Goal: Communication & Community: Answer question/provide support

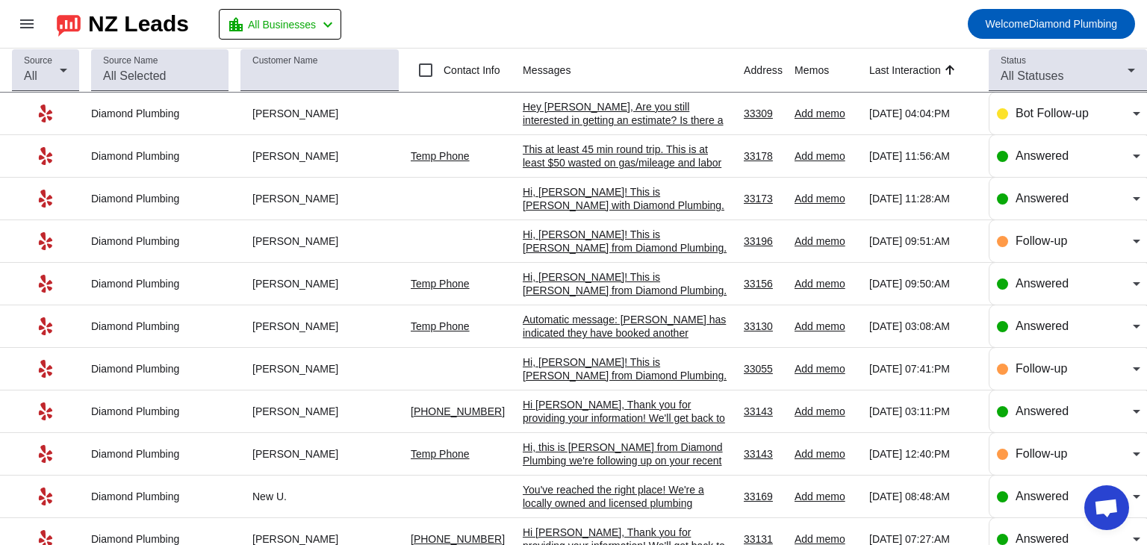
click at [591, 116] on div "Hey [PERSON_NAME], Are you still interested in getting an estimate? Is there a …" at bounding box center [627, 120] width 209 height 40
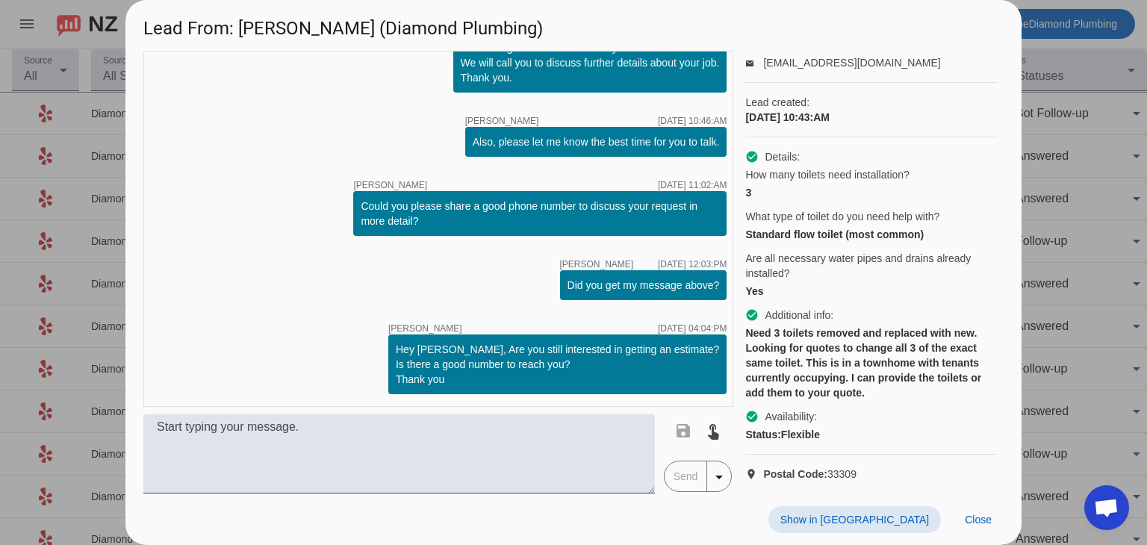
scroll to position [93, 0]
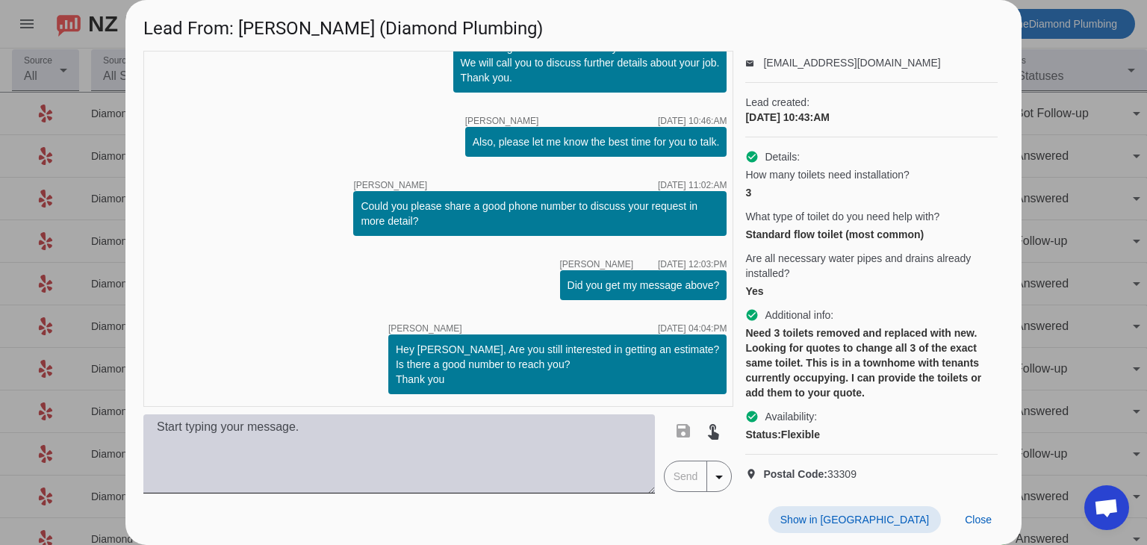
click at [475, 441] on textarea at bounding box center [398, 453] width 511 height 79
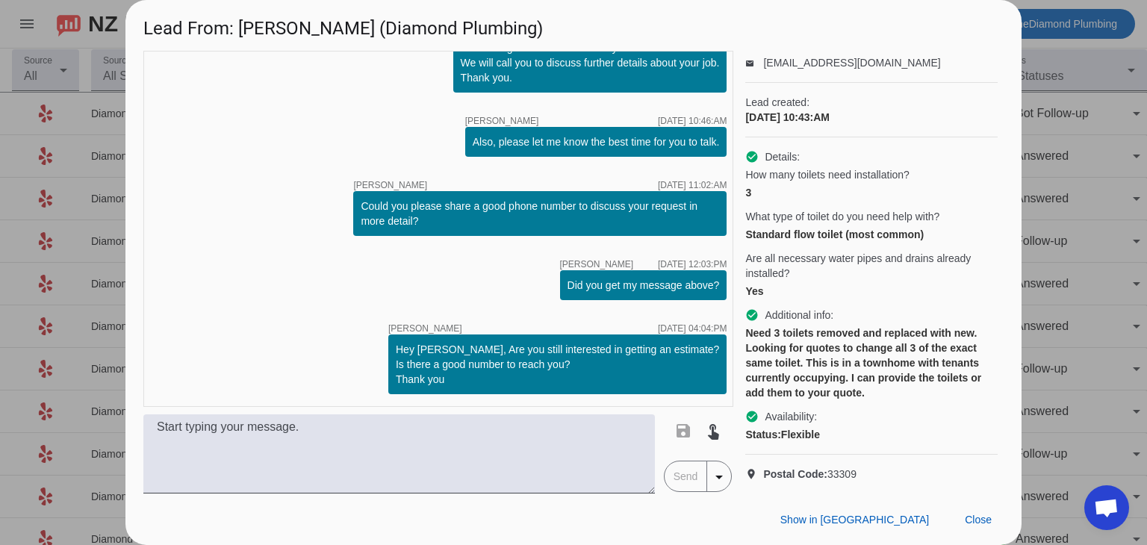
click at [158, 297] on div "timer close [PERSON_NAME] [DATE] 10:43:AM Hi [PERSON_NAME], Thank you for reach…" at bounding box center [438, 229] width 590 height 356
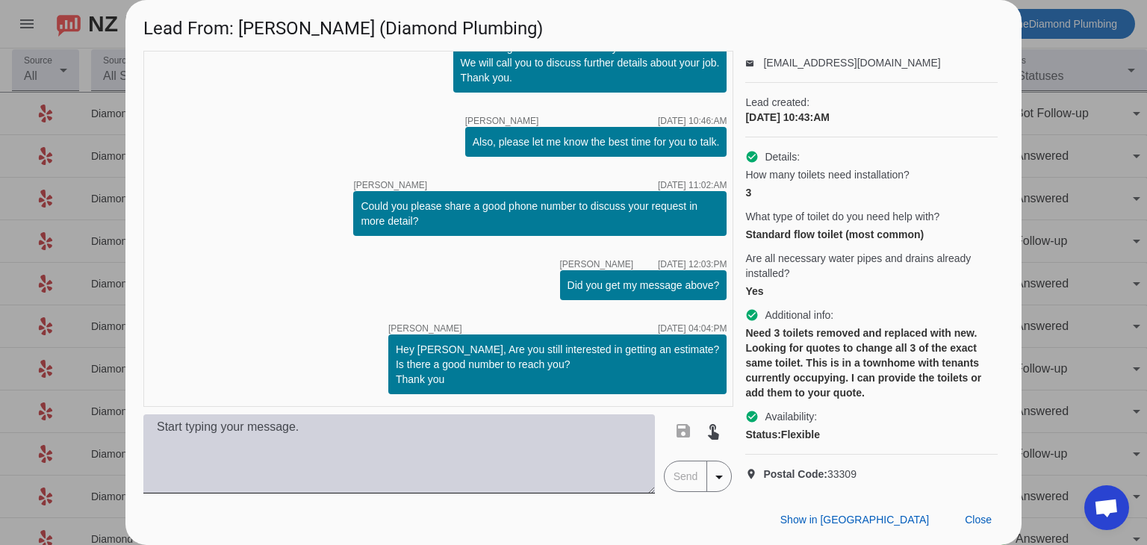
click at [247, 438] on textarea at bounding box center [398, 453] width 511 height 79
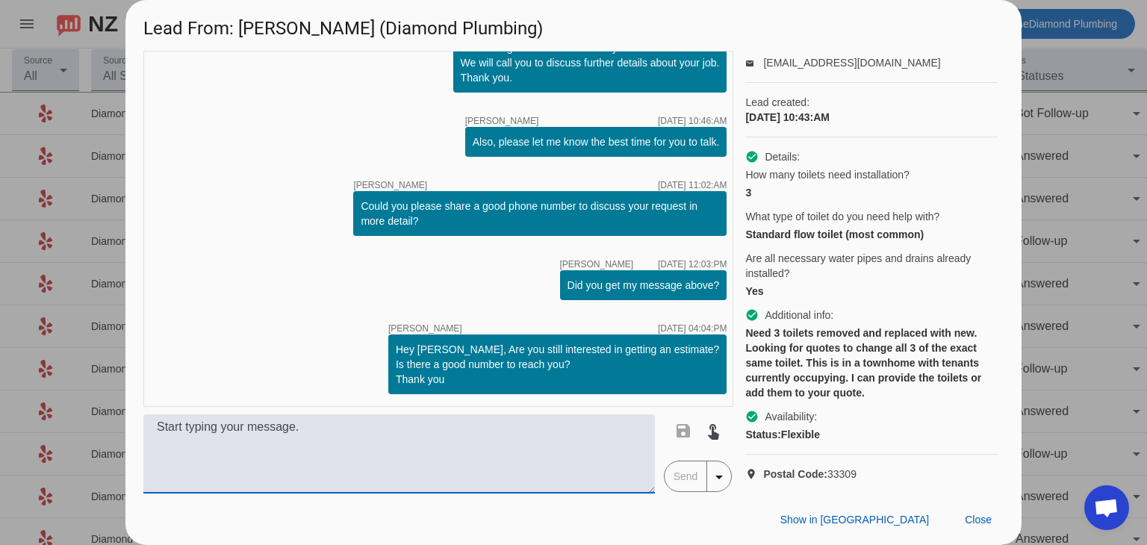
paste textarea "Hi, this is [PERSON_NAME] from Diamond Plumbing. We’re following up on your rec…"
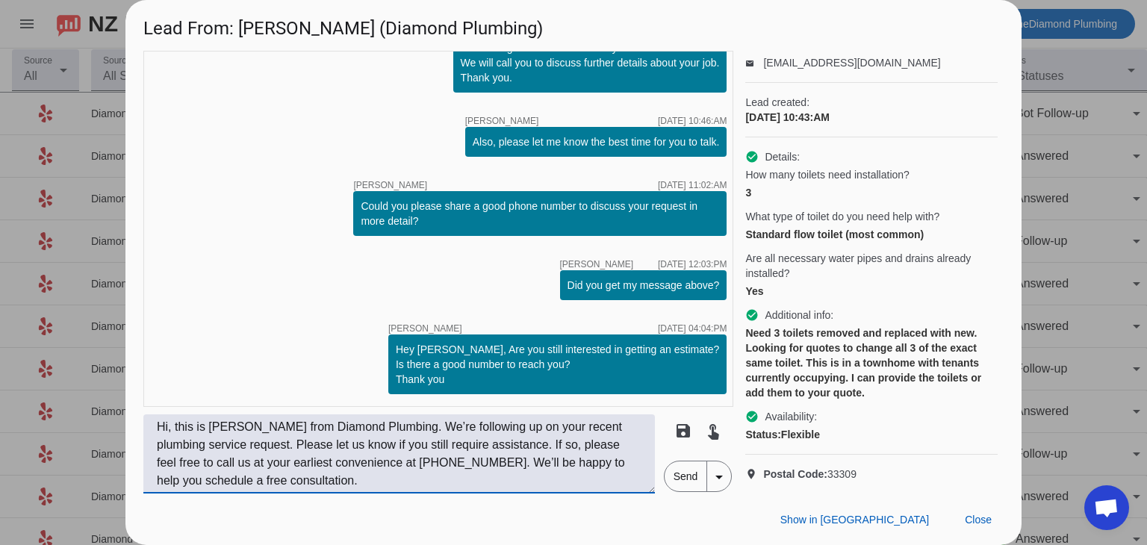
click at [172, 428] on textarea "Hi, this is [PERSON_NAME] from Diamond Plumbing. We’re following up on your rec…" at bounding box center [398, 453] width 511 height 79
click at [498, 466] on textarea "Hi, [PERSON_NAME]! This is [PERSON_NAME] from Diamond Plumbing. We’re following…" at bounding box center [398, 453] width 511 height 79
click at [389, 482] on textarea "Hi, [PERSON_NAME]! This is [PERSON_NAME] from Diamond Plumbing. We’re following…" at bounding box center [398, 453] width 511 height 79
type textarea "Hi, [PERSON_NAME]! This is [PERSON_NAME] from Diamond Plumbing. We’re following…"
click at [680, 477] on span "Send" at bounding box center [686, 476] width 43 height 30
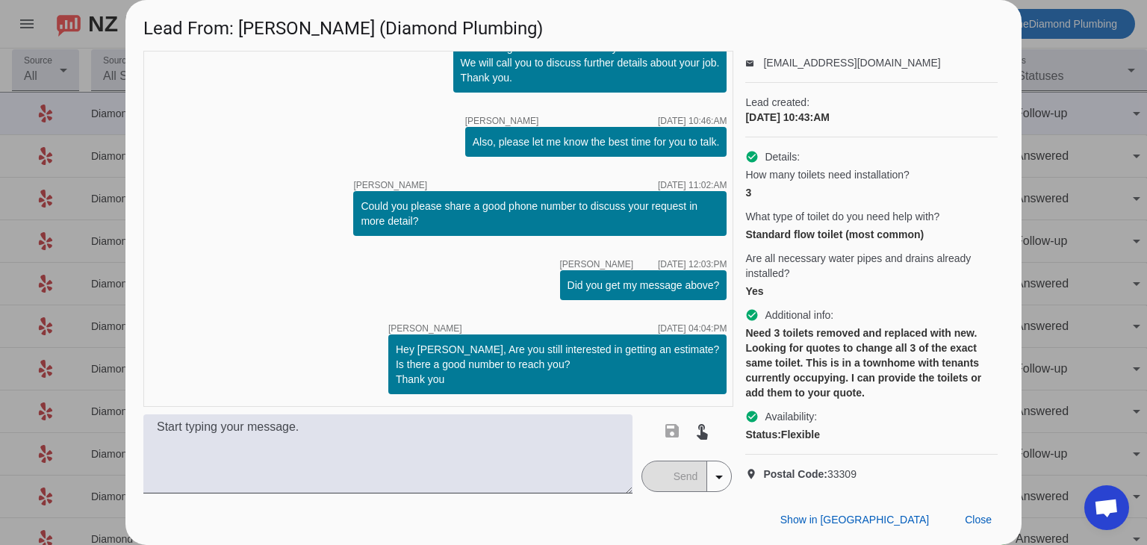
scroll to position [194, 0]
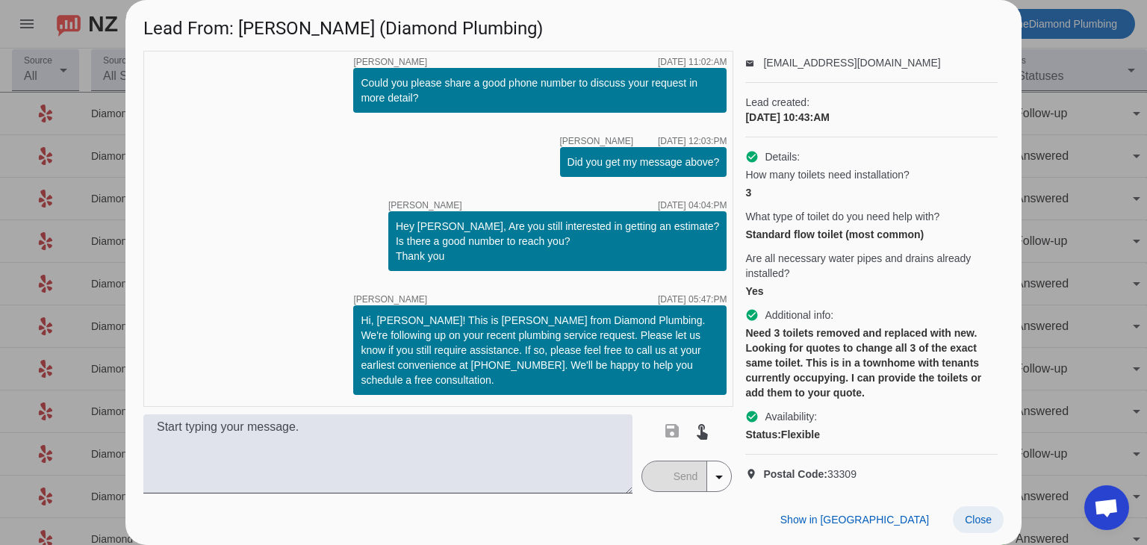
click at [968, 523] on span "Close" at bounding box center [978, 520] width 27 height 12
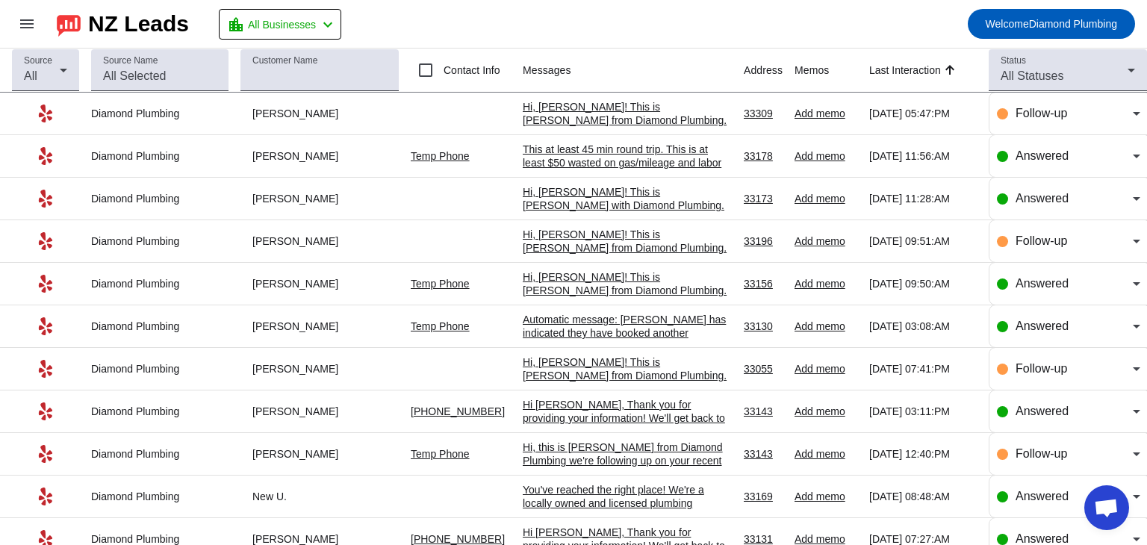
click at [668, 27] on mat-toolbar-row "menu NZ Leads location_city All Businesses chevron_left Welcome Diamond Plumbing" at bounding box center [573, 24] width 1147 height 48
